Goal: Information Seeking & Learning: Find specific fact

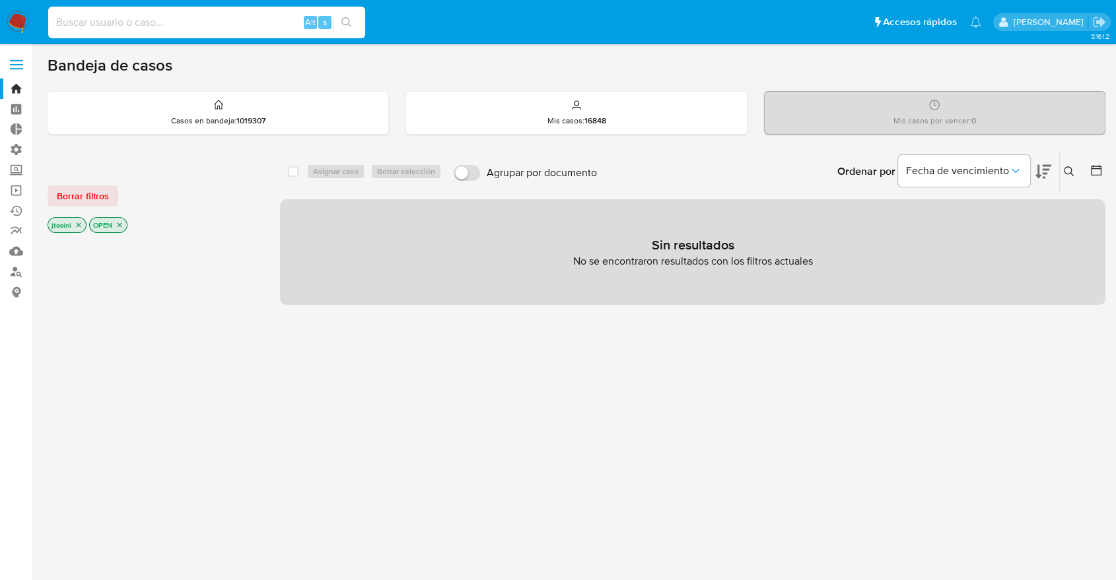
click at [255, 15] on input at bounding box center [206, 22] width 317 height 17
paste input "49713626"
type input "49713626"
click at [208, 32] on div "Alt s" at bounding box center [206, 23] width 317 height 32
click at [203, 28] on input at bounding box center [206, 22] width 317 height 17
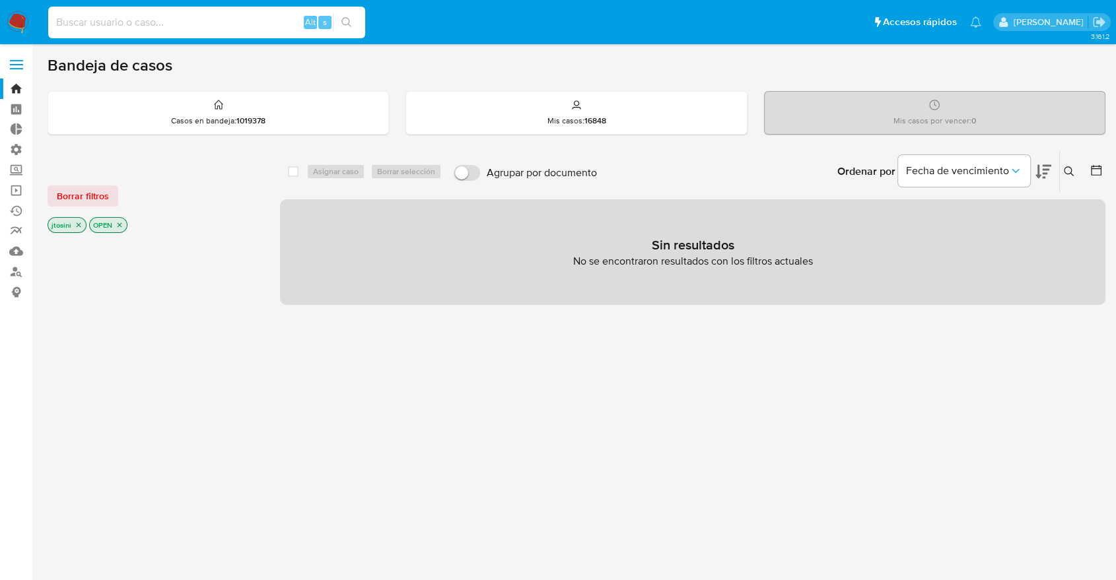
click at [195, 24] on input at bounding box center [206, 22] width 317 height 17
paste input "49713626"
type input "49713626"
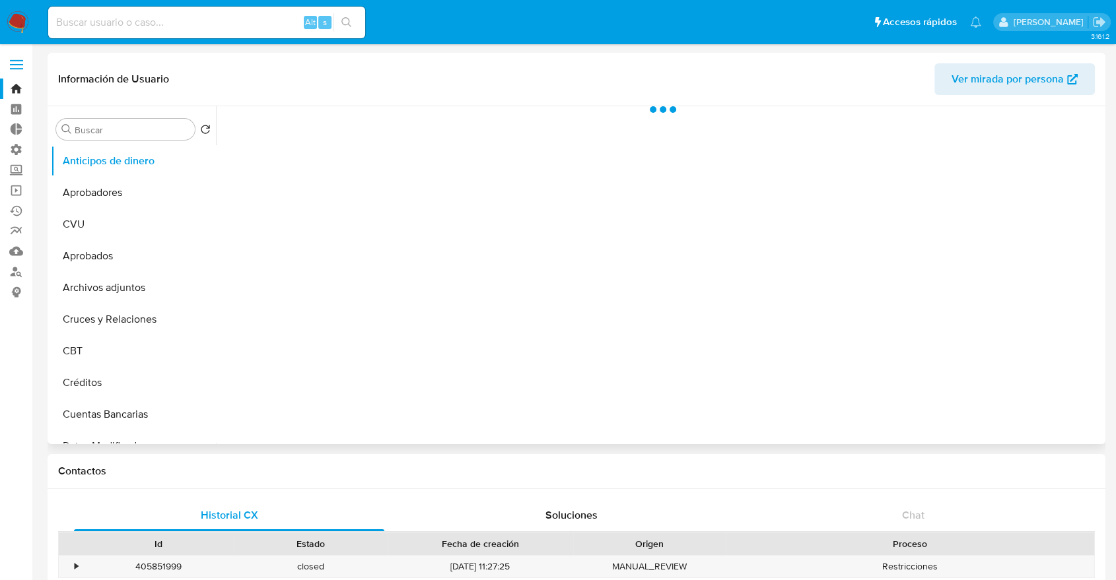
click at [106, 116] on div "Buscar Volver al orden por defecto Anticipos de dinero Aprobadores CVU Aprobado…" at bounding box center [133, 276] width 165 height 336
click at [106, 117] on div "Buscar Volver al orden por defecto Anticipos de dinero Aprobadores CVU Aprobado…" at bounding box center [133, 276] width 165 height 336
click at [107, 119] on div "Buscar" at bounding box center [125, 129] width 139 height 21
click at [108, 121] on div "Buscar" at bounding box center [125, 129] width 139 height 21
click at [109, 123] on div "Buscar" at bounding box center [125, 129] width 139 height 21
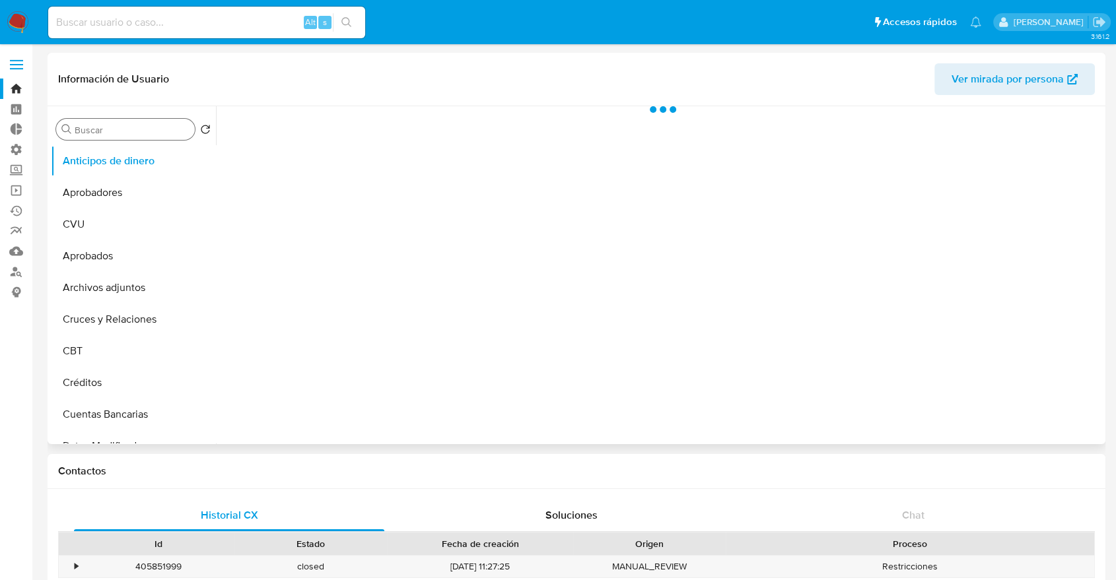
click at [110, 123] on div "Buscar" at bounding box center [125, 129] width 139 height 21
select select "10"
click at [116, 125] on input "Buscar" at bounding box center [132, 130] width 115 height 12
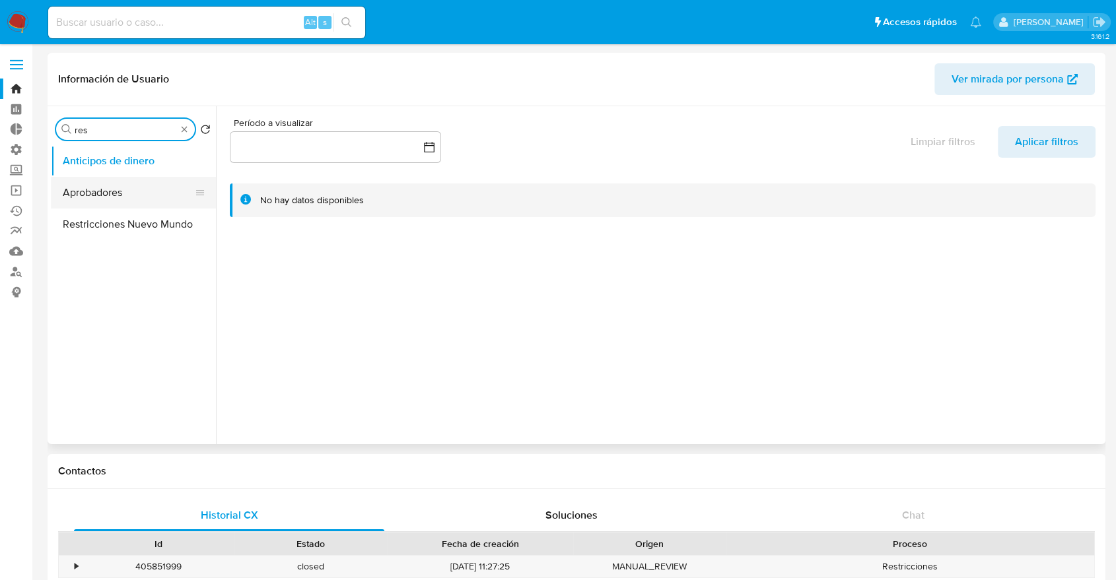
type input "res"
click at [127, 206] on button "Aprobadores" at bounding box center [128, 193] width 155 height 32
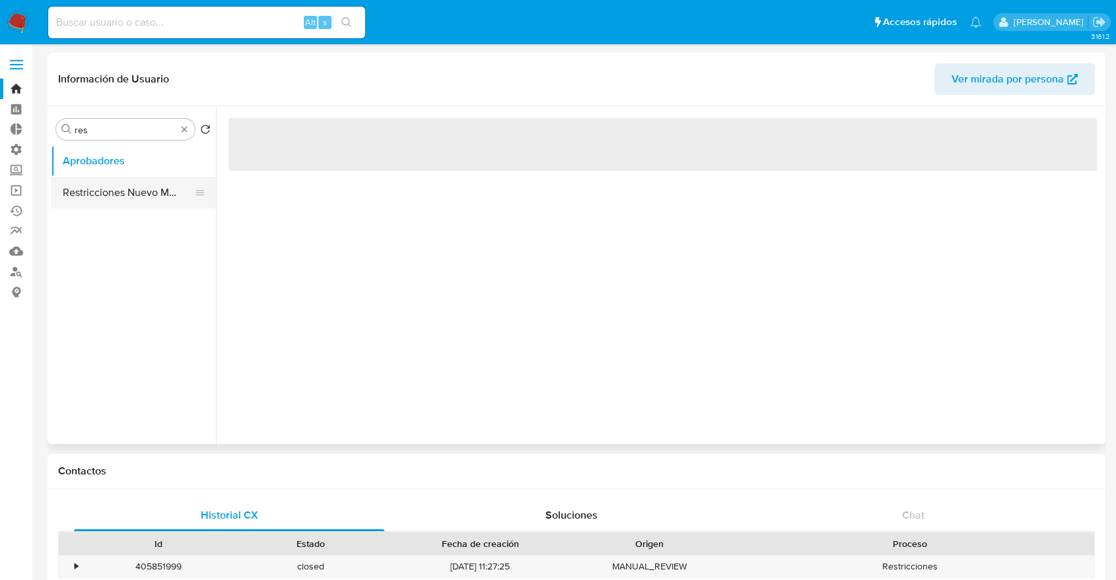
click at [128, 185] on button "Restricciones Nuevo Mundo" at bounding box center [128, 193] width 155 height 32
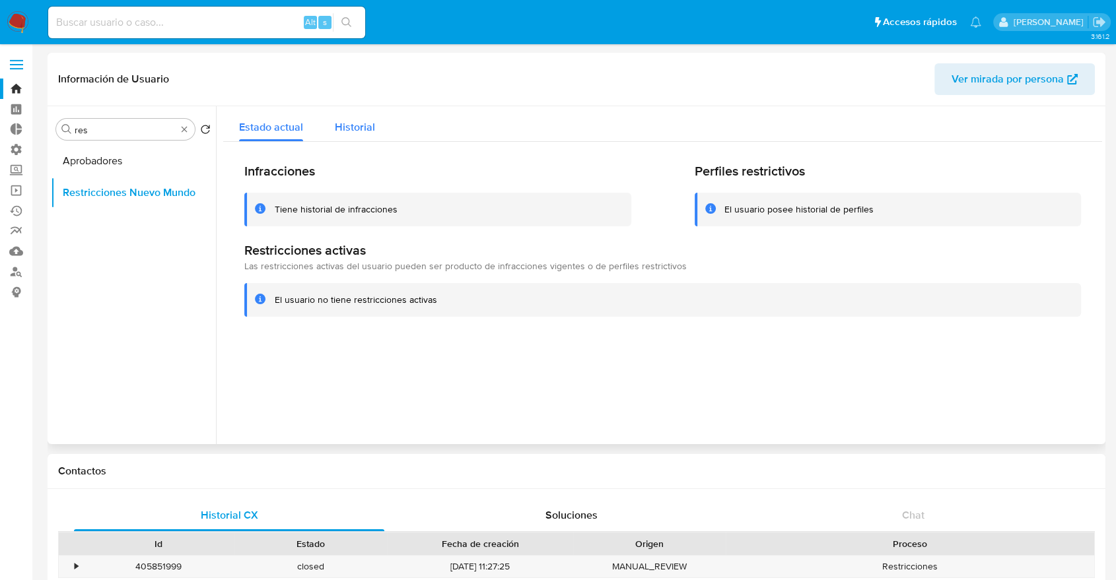
click at [321, 121] on button "Historial" at bounding box center [355, 123] width 72 height 35
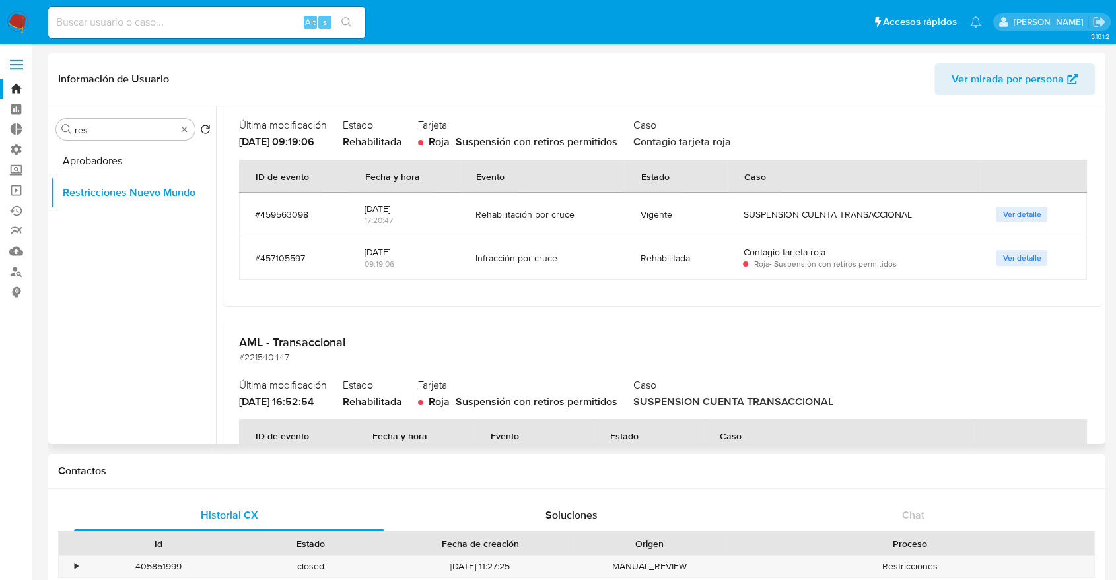
scroll to position [147, 0]
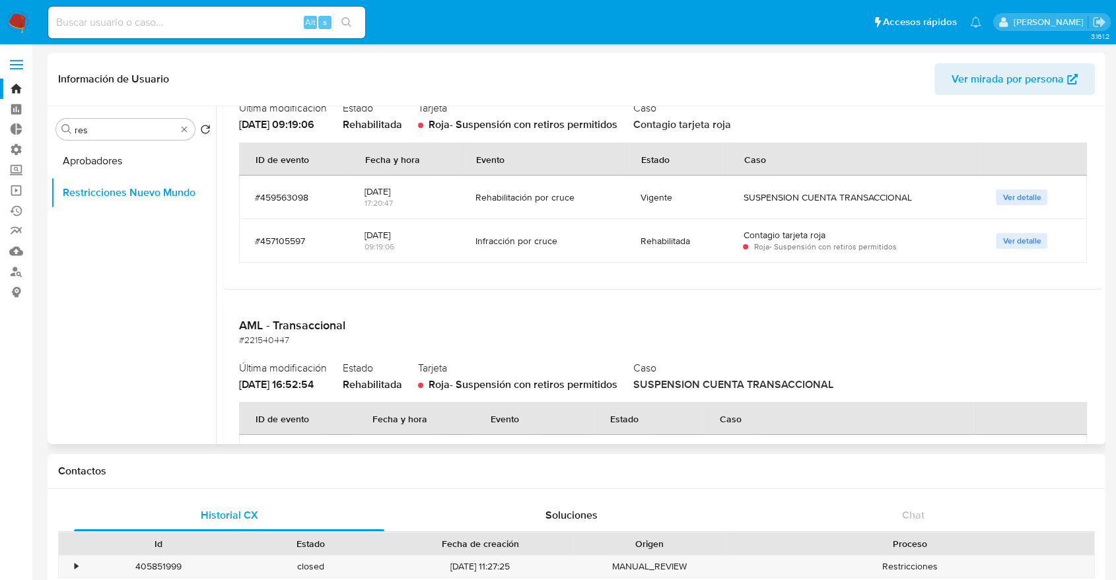
click at [454, 323] on h2 "AML - Transaccional" at bounding box center [662, 325] width 847 height 15
click at [1022, 240] on span "Ver detalle" at bounding box center [1021, 240] width 38 height 13
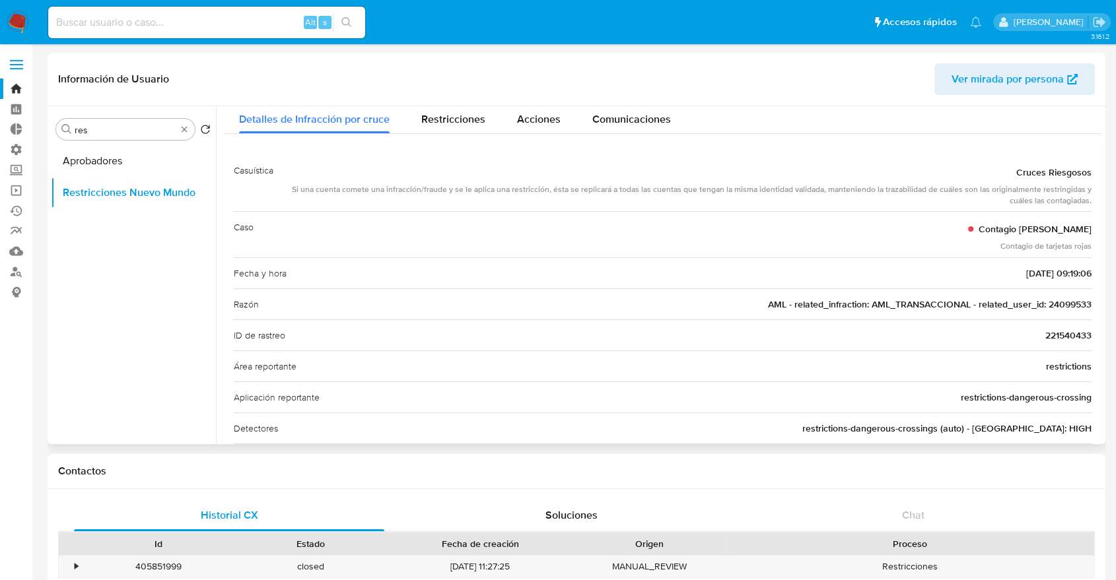
scroll to position [73, 0]
